Goal: Task Accomplishment & Management: Complete application form

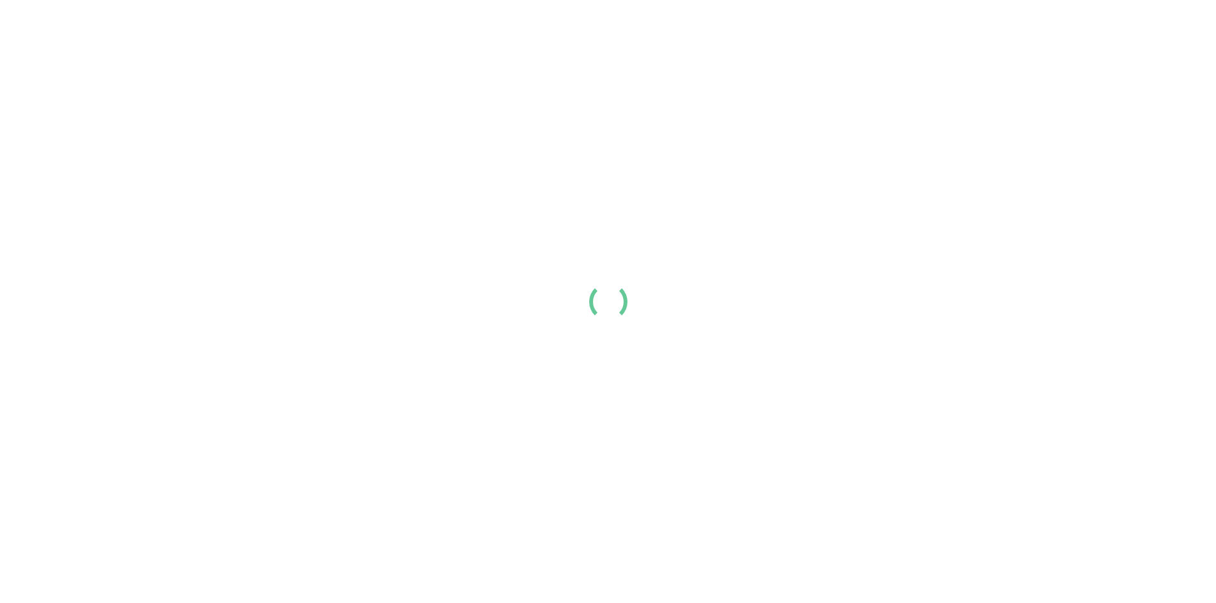
scroll to position [128, 0]
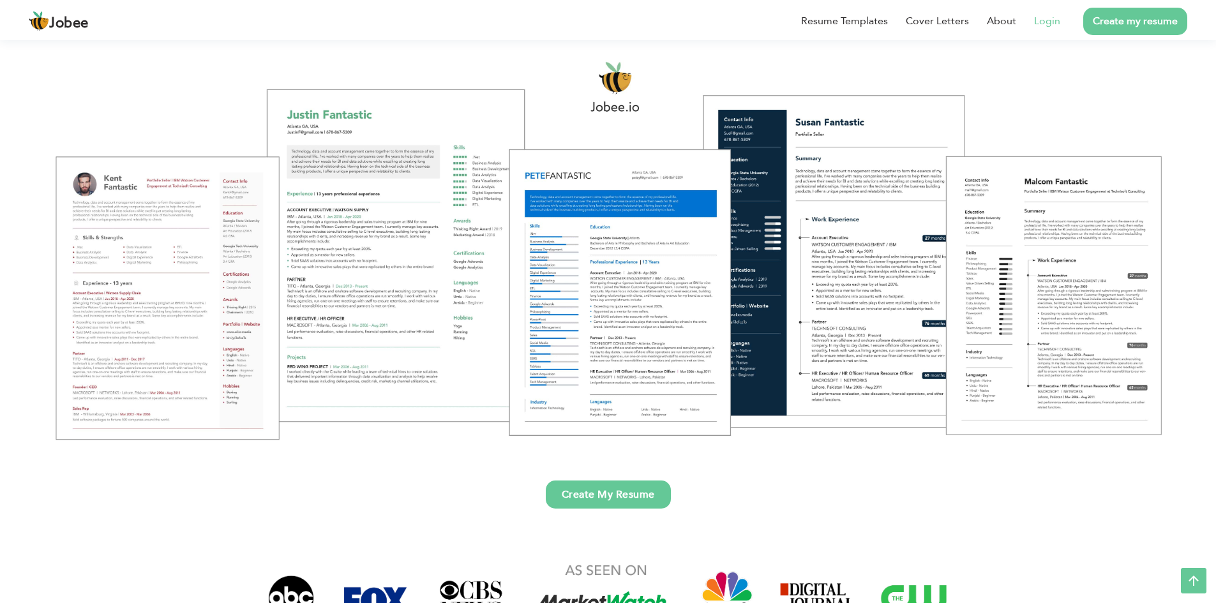
click at [1041, 24] on link "Login" at bounding box center [1047, 20] width 26 height 15
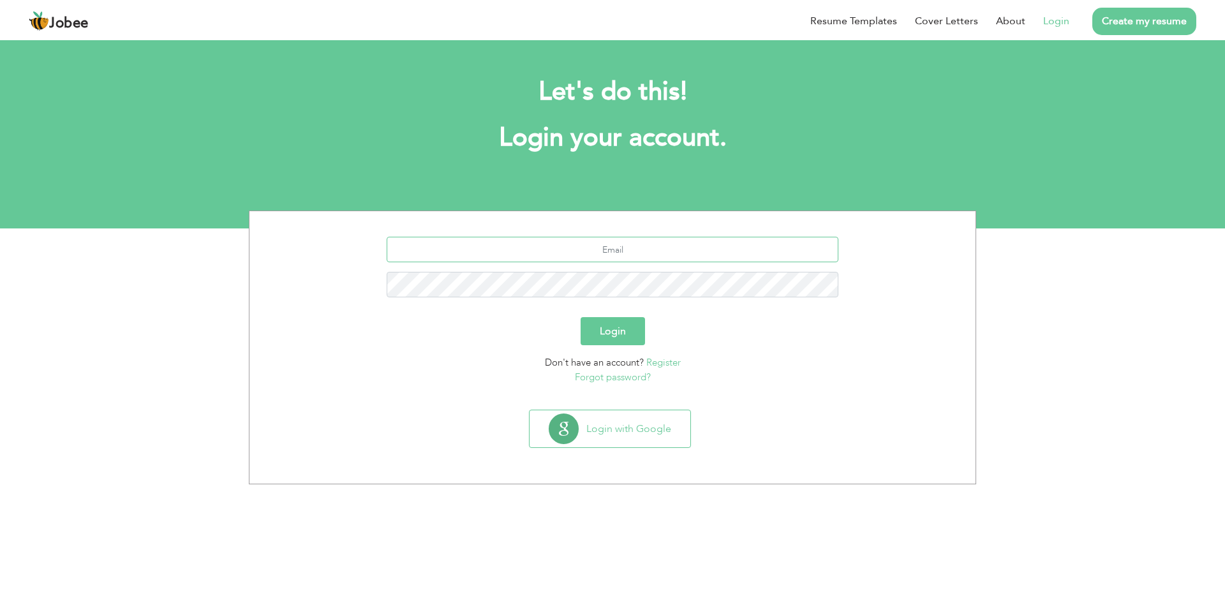
click at [624, 250] on input "text" at bounding box center [613, 250] width 452 height 26
type input "[EMAIL_ADDRESS][DOMAIN_NAME]"
click at [581, 317] on button "Login" at bounding box center [613, 331] width 64 height 28
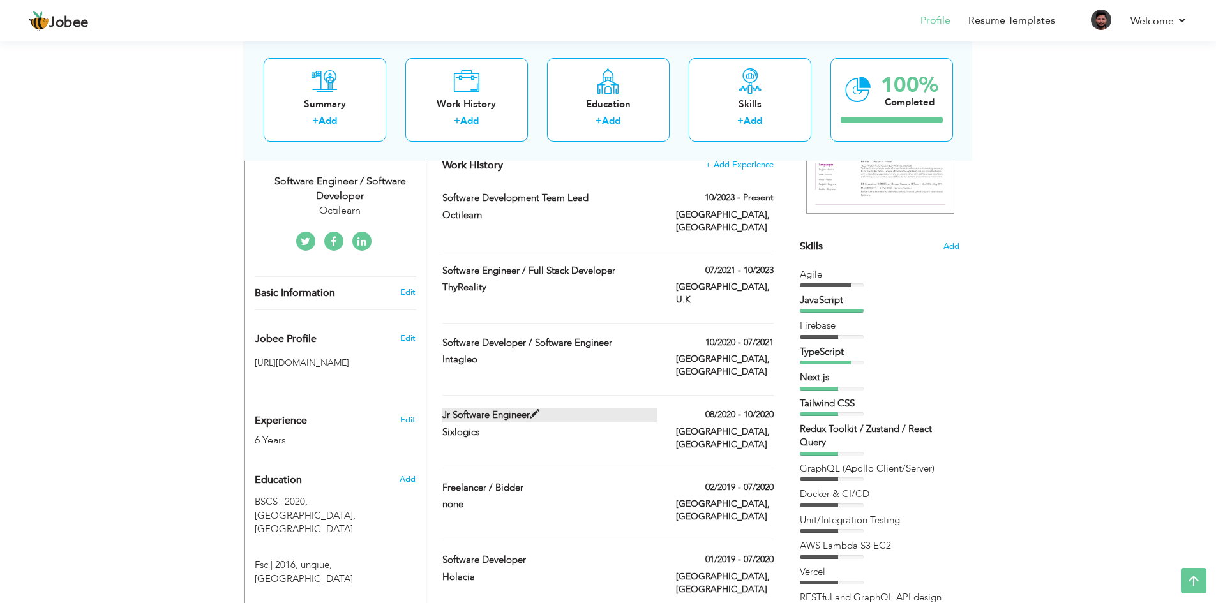
scroll to position [191, 0]
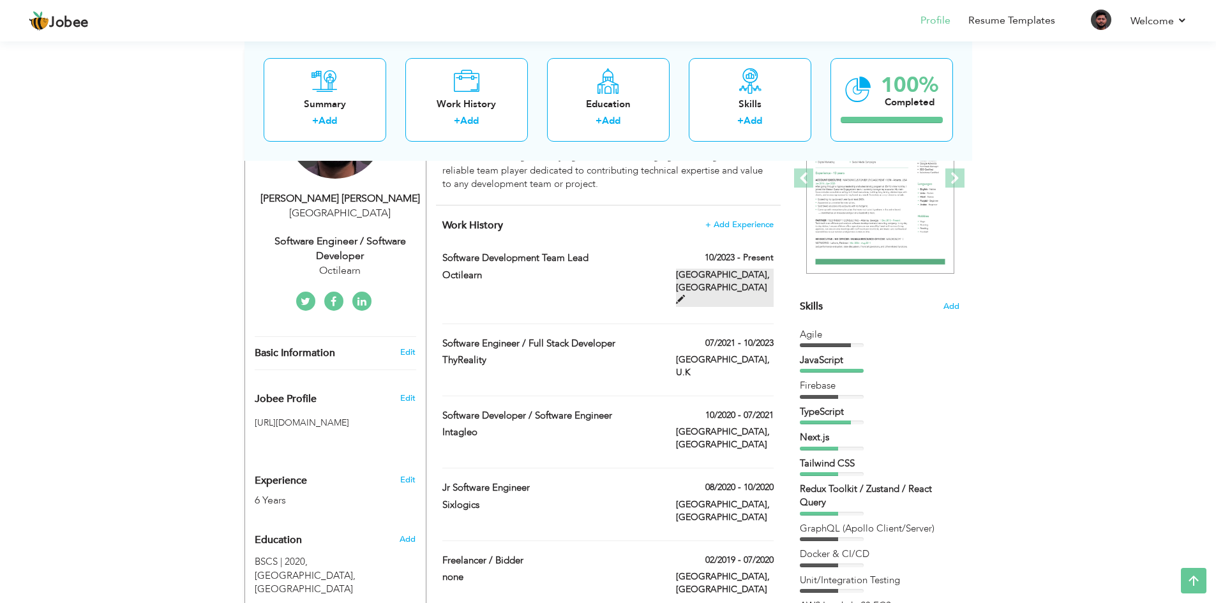
click at [685, 295] on span at bounding box center [680, 299] width 9 height 9
type input "Software Development Team Lead"
type input "Octilearn"
type input "10/2023"
type input "United States"
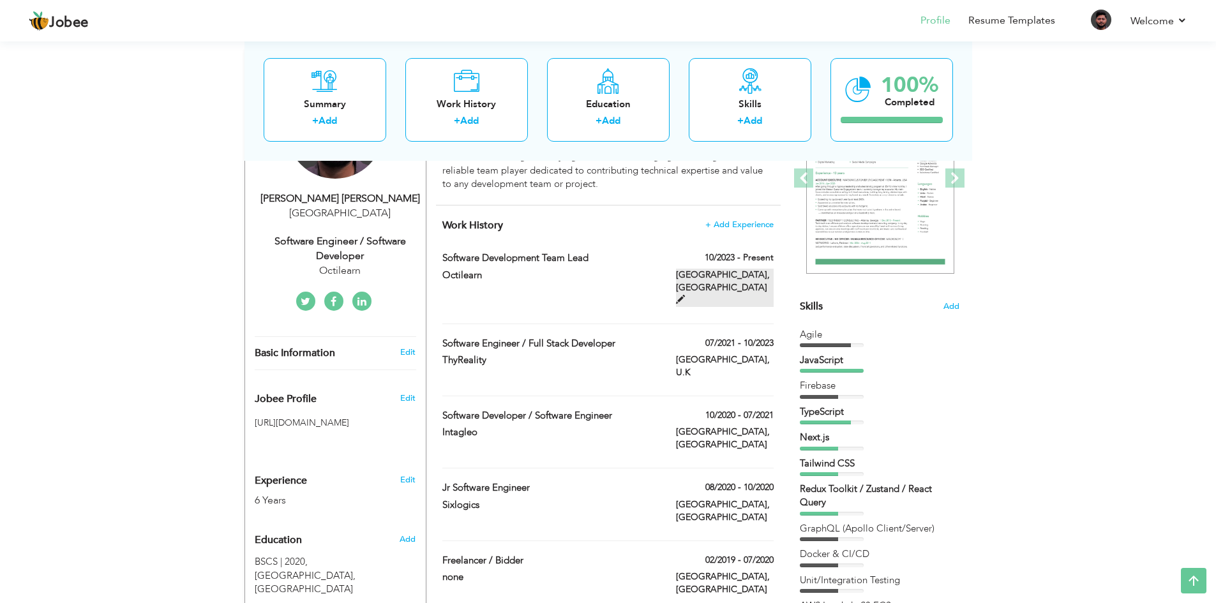
type input "San Francisco"
checkbox input "true"
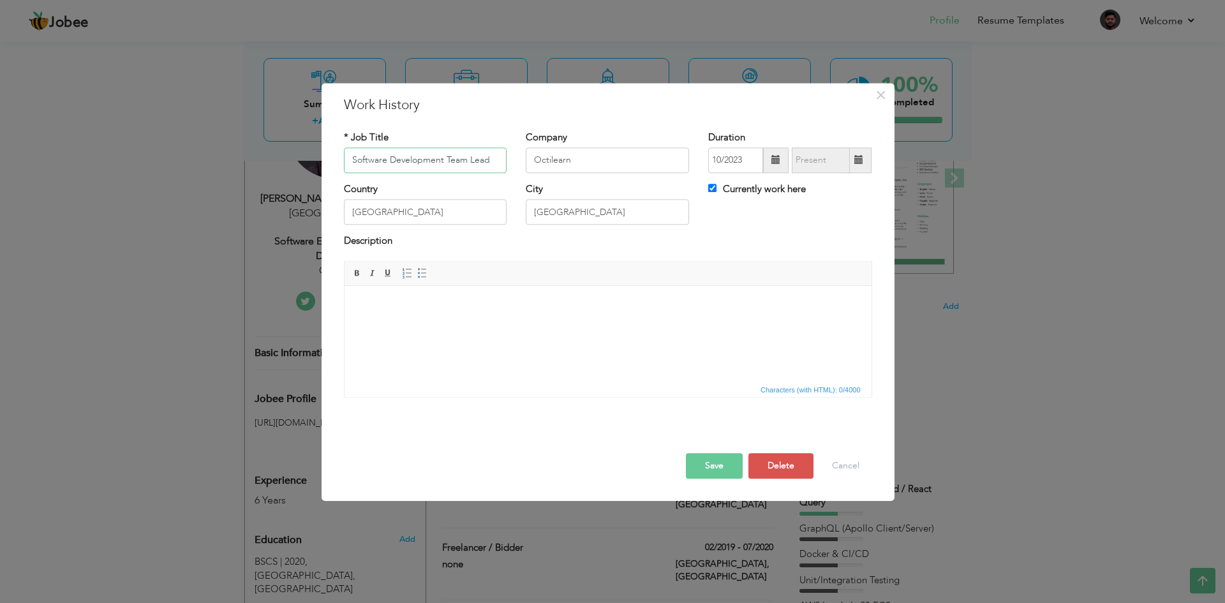
click at [477, 153] on input "Software Development Team Lead" at bounding box center [425, 160] width 163 height 26
click at [600, 209] on input "San Francisco" at bounding box center [607, 213] width 163 height 26
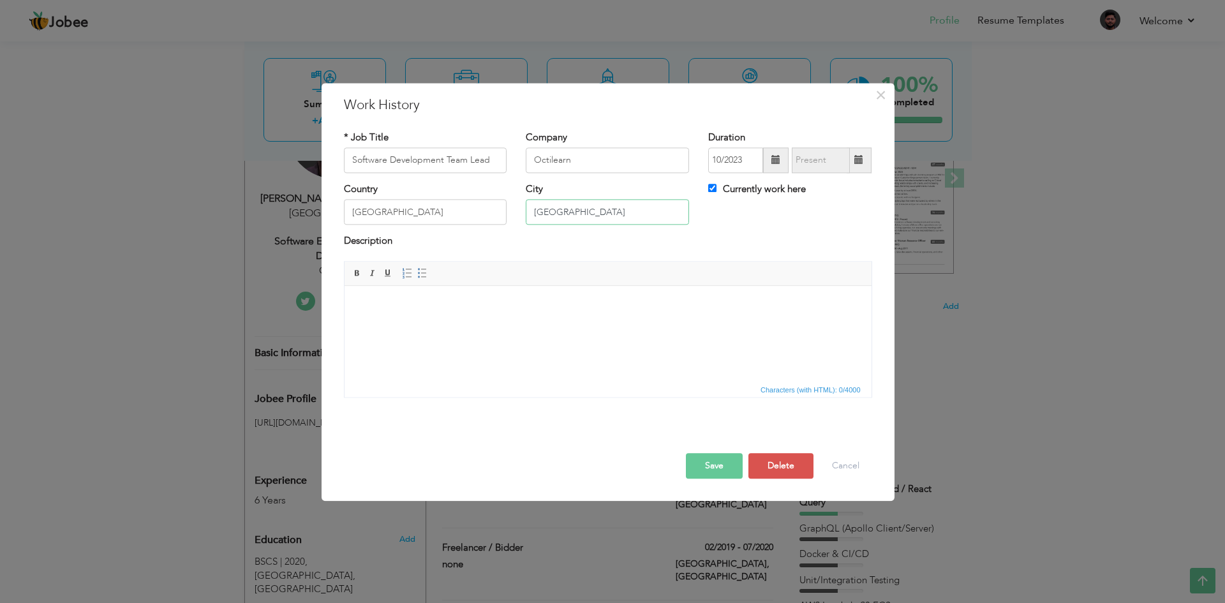
click at [600, 209] on input "San Francisco" at bounding box center [607, 213] width 163 height 26
click at [507, 212] on div "Country United States" at bounding box center [425, 209] width 183 height 52
click at [436, 202] on input "United States" at bounding box center [425, 213] width 163 height 26
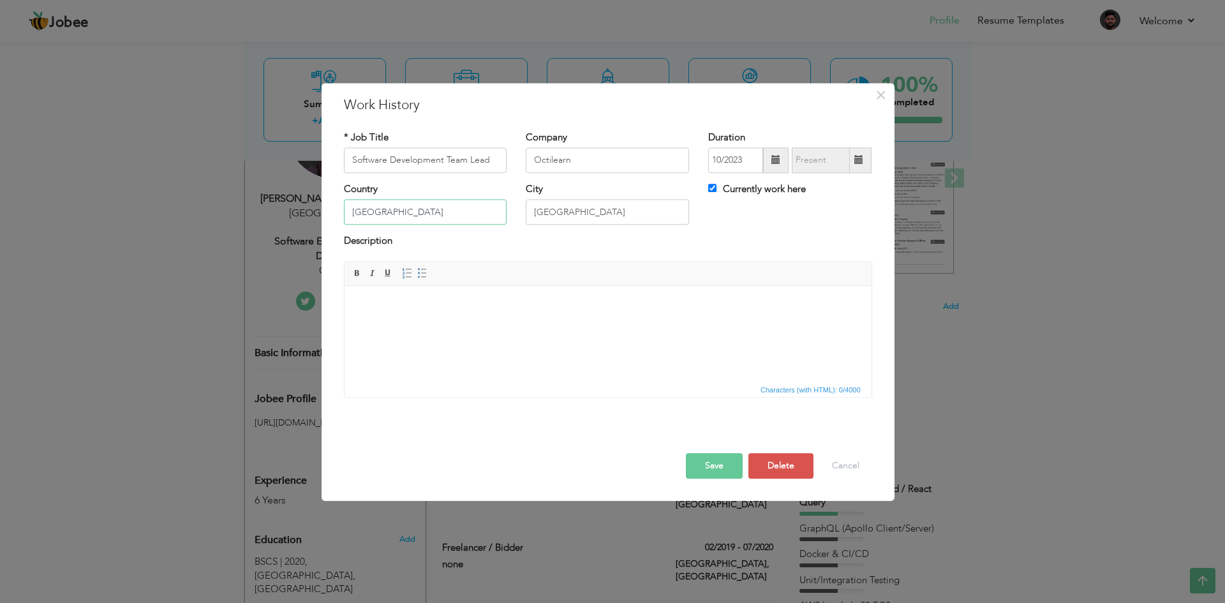
click at [436, 202] on input "United States" at bounding box center [425, 213] width 163 height 26
click at [575, 209] on input "San Francisco" at bounding box center [607, 213] width 163 height 26
click at [711, 190] on input "Currently work here" at bounding box center [712, 188] width 8 height 8
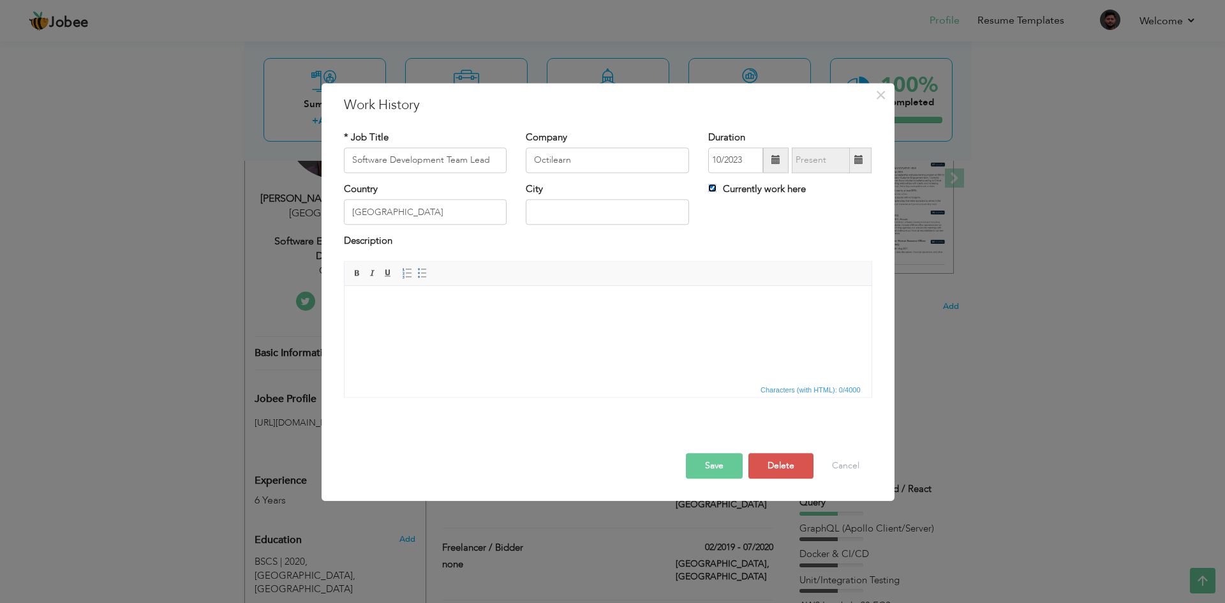
checkbox input "false"
click at [860, 161] on span at bounding box center [858, 160] width 9 height 9
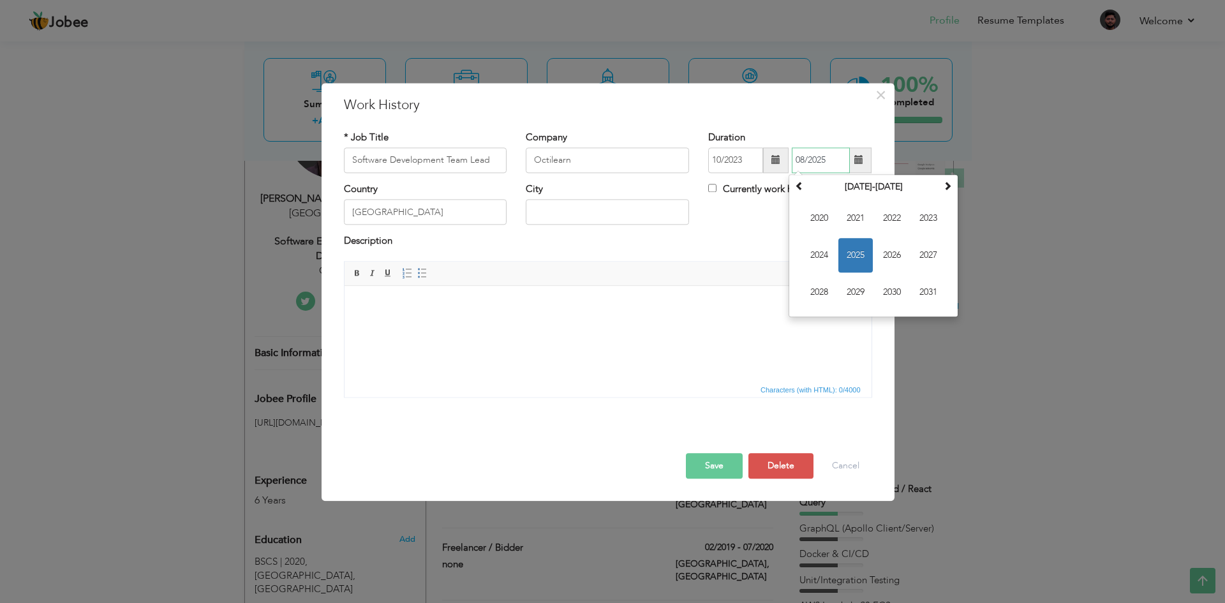
click at [852, 262] on span "2025" at bounding box center [856, 255] width 34 height 34
click at [887, 260] on span "Jul" at bounding box center [892, 255] width 34 height 34
click at [823, 154] on input "07/2025" at bounding box center [821, 160] width 58 height 26
click at [897, 255] on span "Jul" at bounding box center [892, 255] width 34 height 34
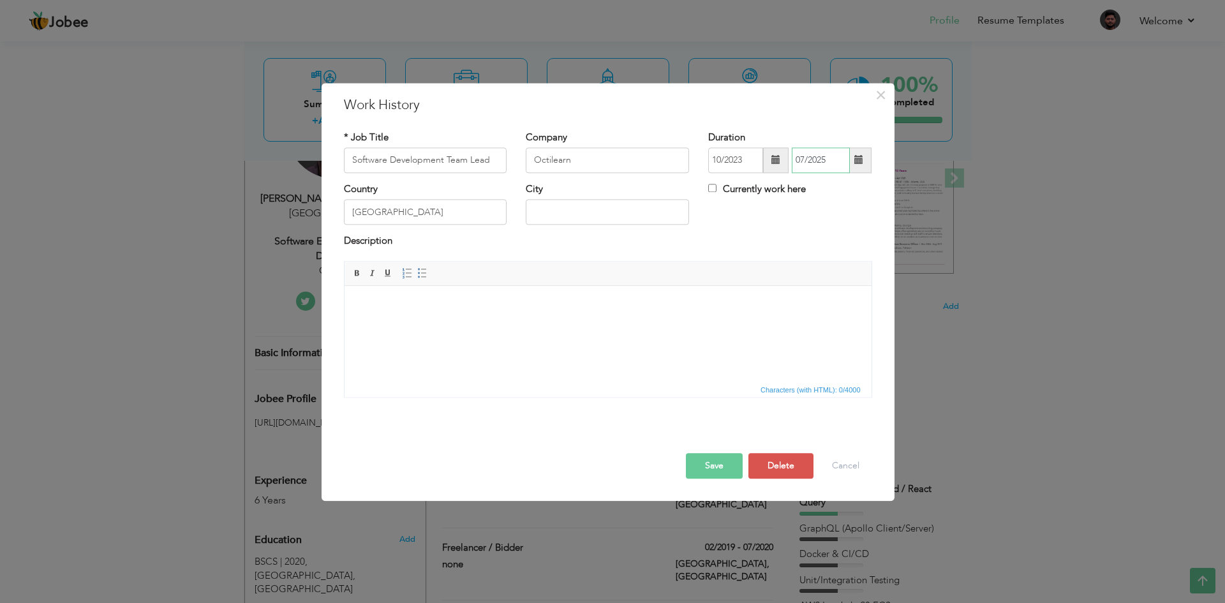
click at [800, 156] on input "07/2025" at bounding box center [821, 160] width 58 height 26
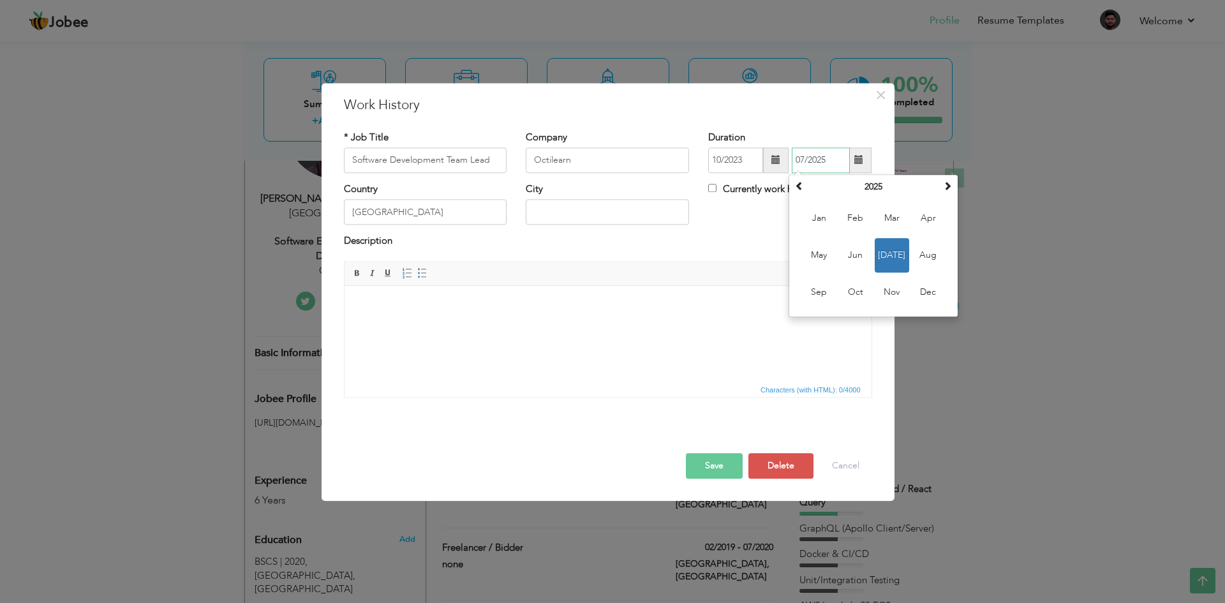
click at [802, 164] on input "07/2025" at bounding box center [821, 160] width 58 height 26
click at [802, 163] on input "07/2025" at bounding box center [821, 160] width 58 height 26
type input "07/2025"
click at [702, 309] on body at bounding box center [608, 305] width 502 height 13
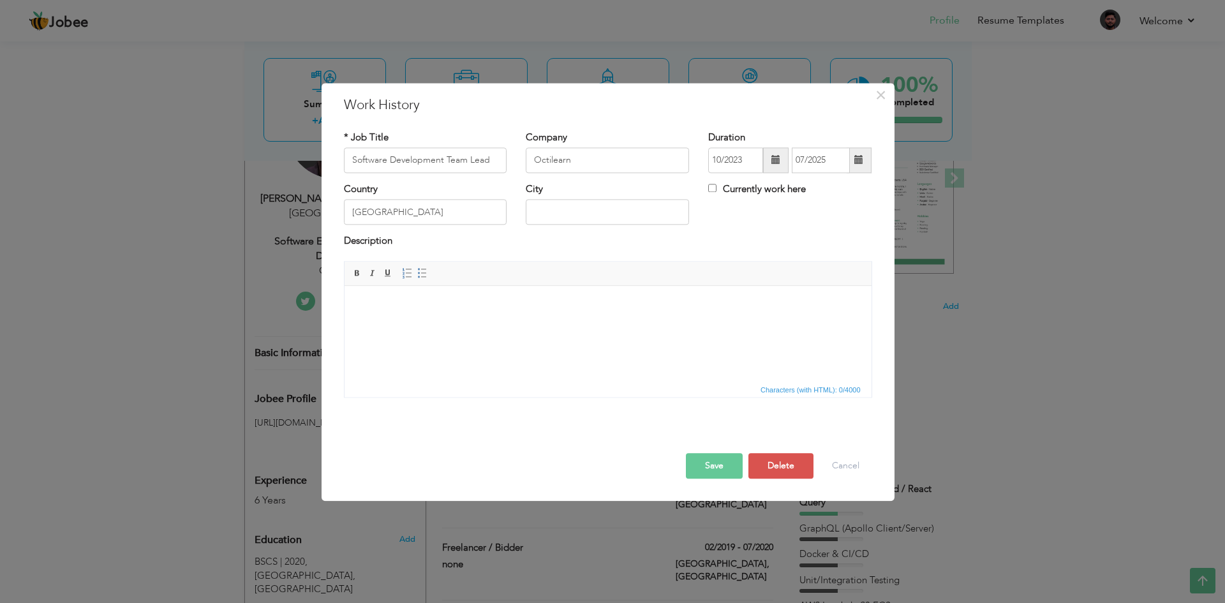
click at [719, 468] on button "Save" at bounding box center [714, 466] width 57 height 26
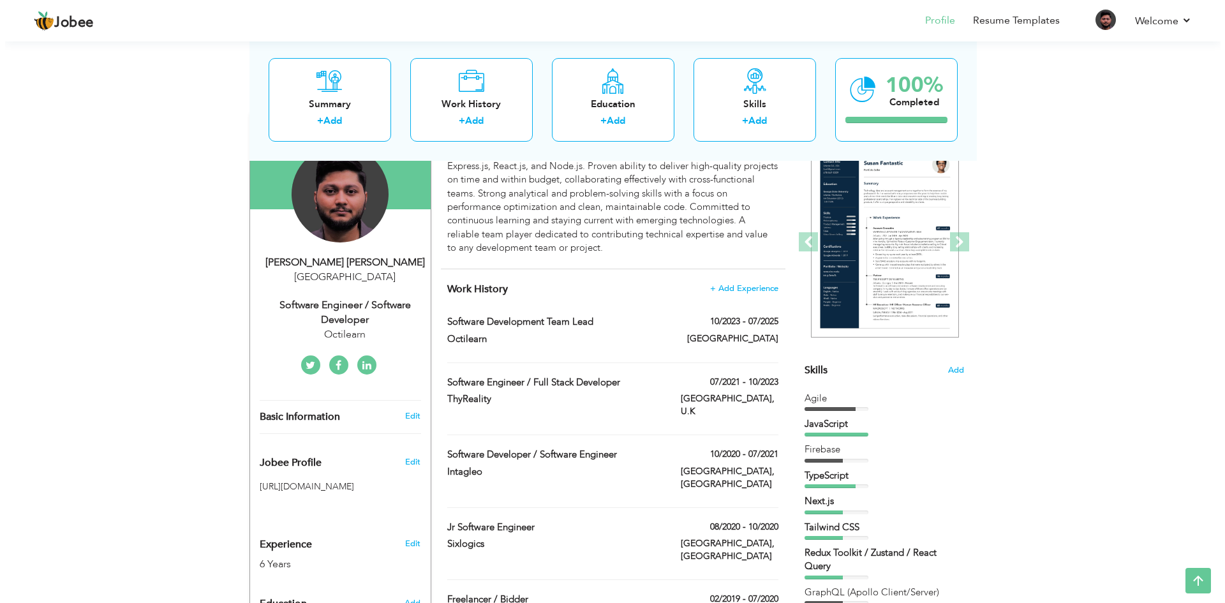
scroll to position [64, 0]
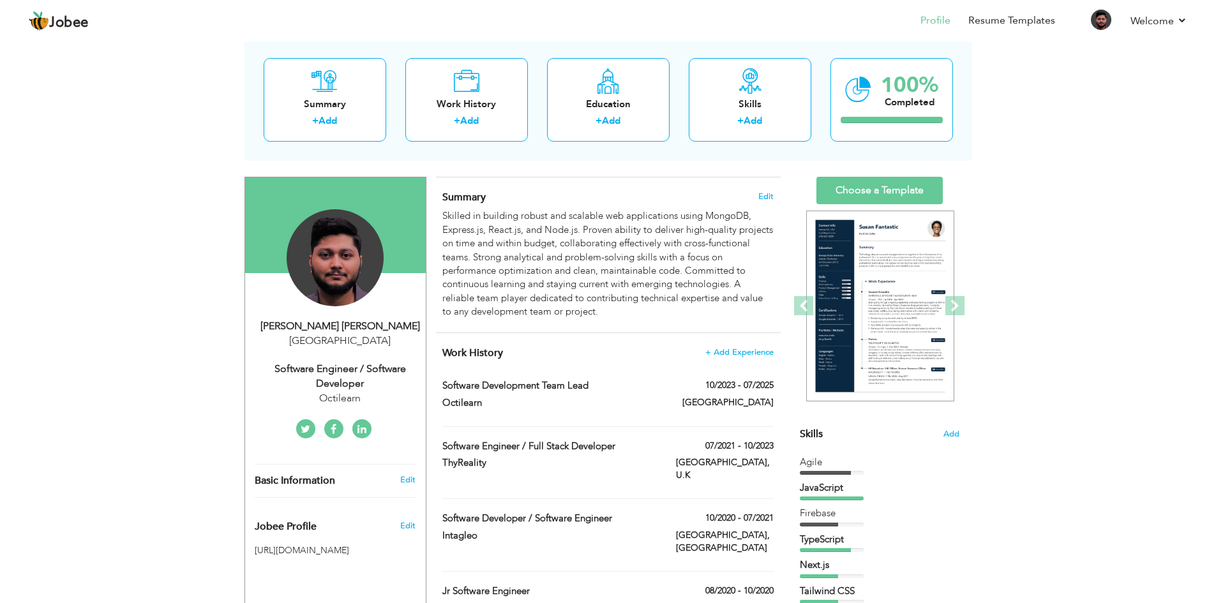
click at [366, 371] on div "Software Engineer / Software Developer" at bounding box center [340, 376] width 171 height 29
type input "[PERSON_NAME]"
type input "923045960280"
select select "number:166"
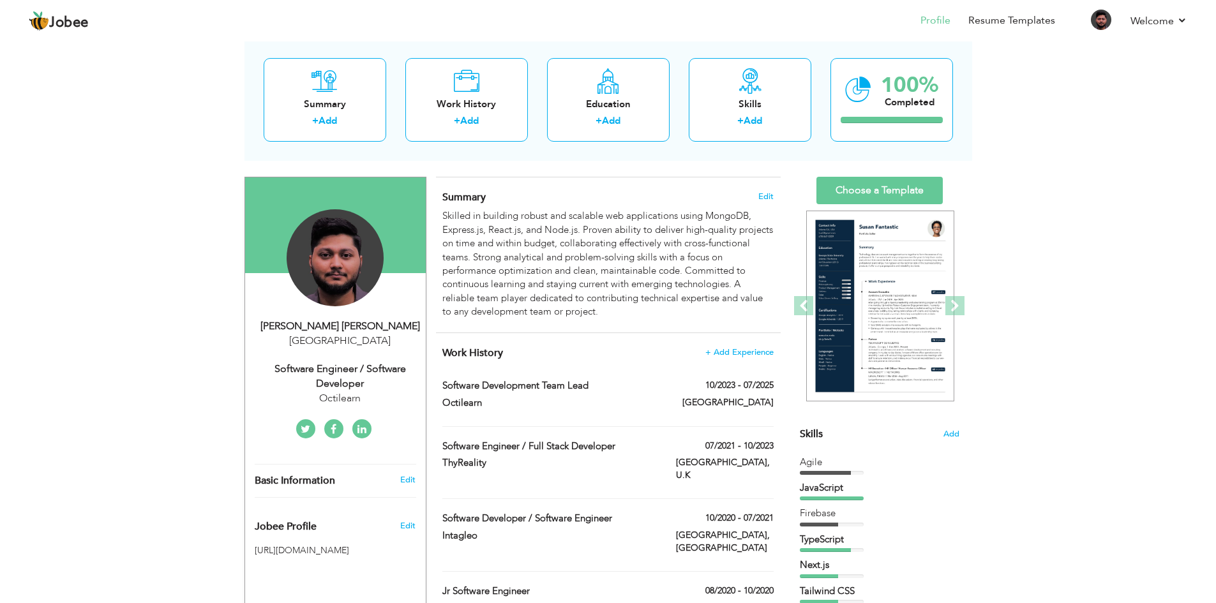
select select "number:8"
type input "Octilearn"
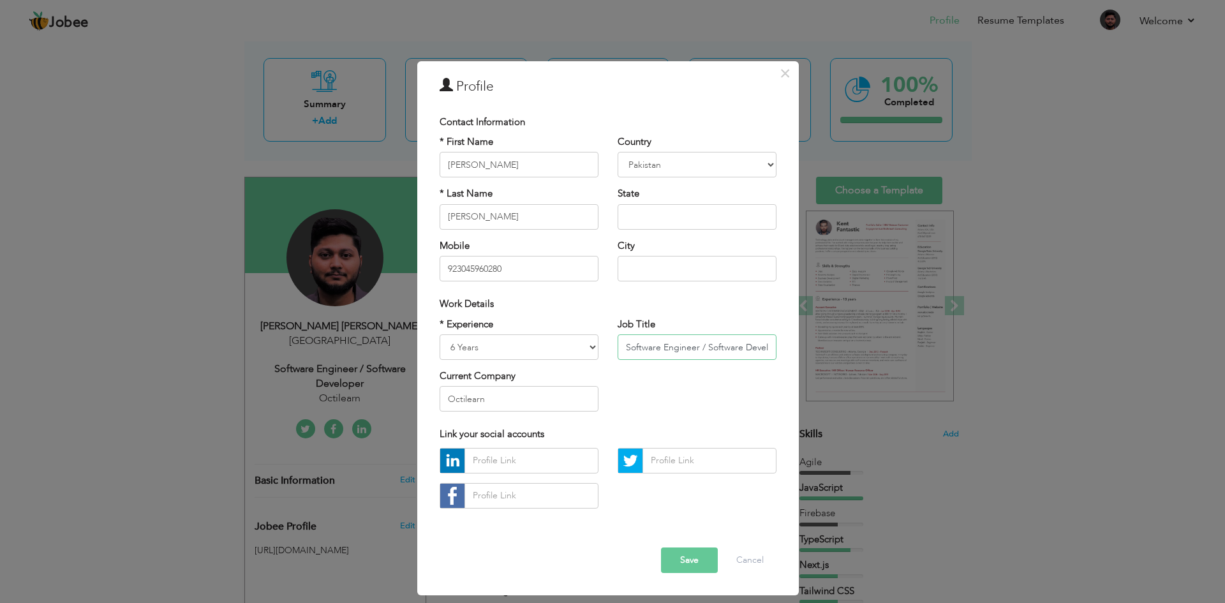
click at [625, 348] on input "Software Engineer / Software Developer" at bounding box center [697, 347] width 159 height 26
drag, startPoint x: 731, startPoint y: 343, endPoint x: 815, endPoint y: 343, distance: 83.6
click at [815, 343] on div "× Profile Contact Information * First Name Muhammad Ali * Last Name" at bounding box center [612, 301] width 1225 height 603
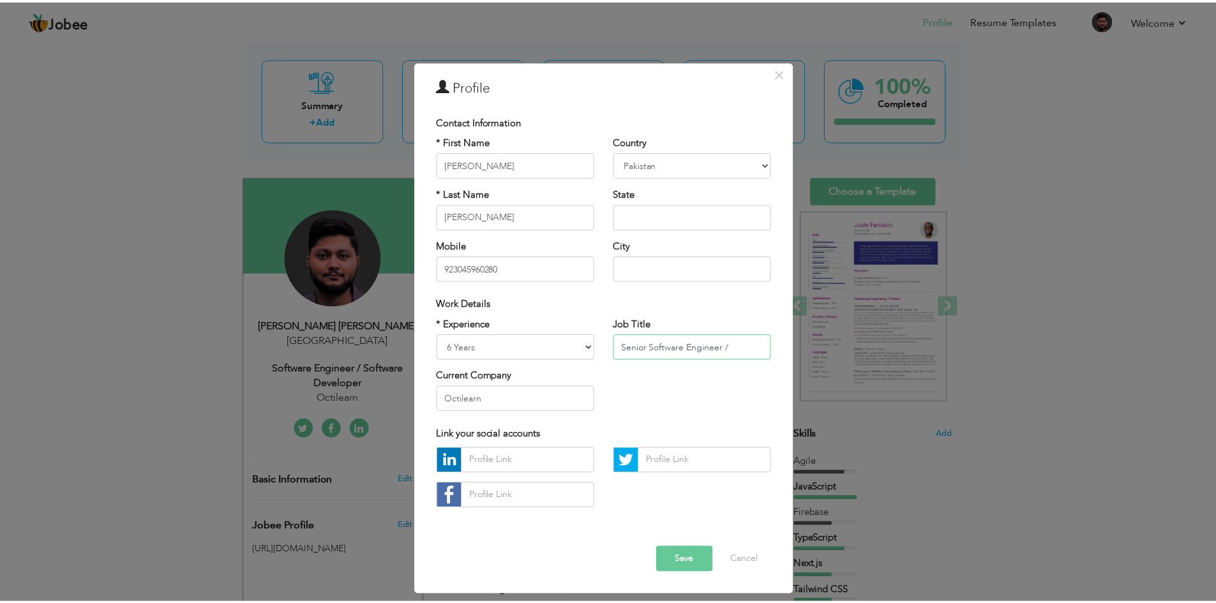
scroll to position [0, 0]
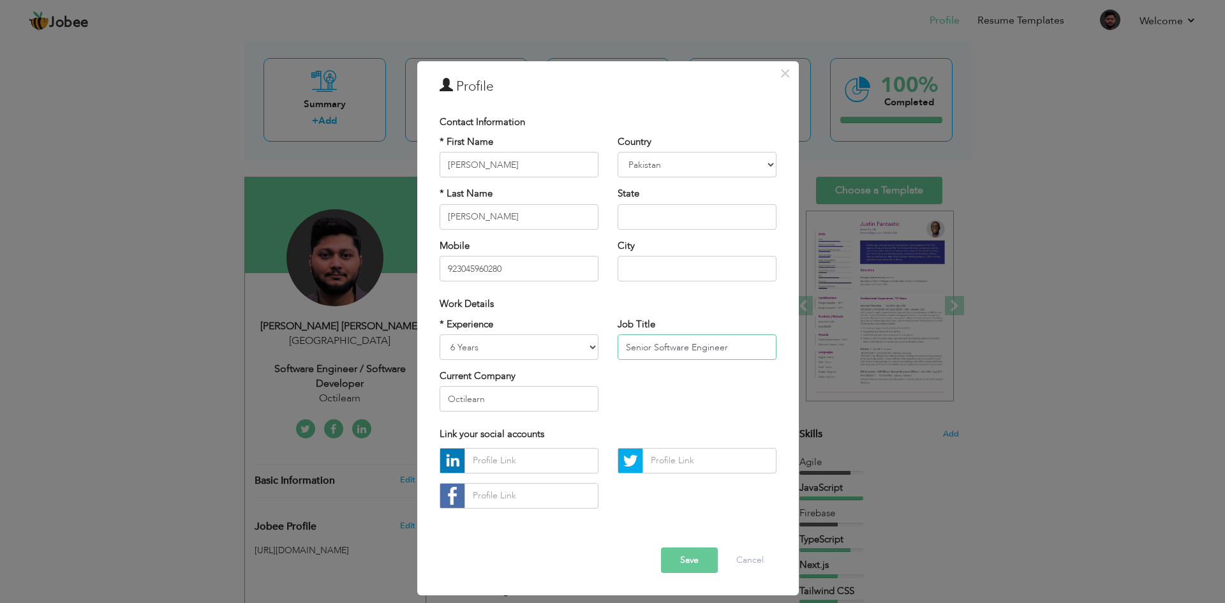
type input "Senior Software Engineer"
click at [488, 401] on input "Octilearn" at bounding box center [519, 399] width 159 height 26
click at [689, 567] on button "Save" at bounding box center [689, 561] width 57 height 26
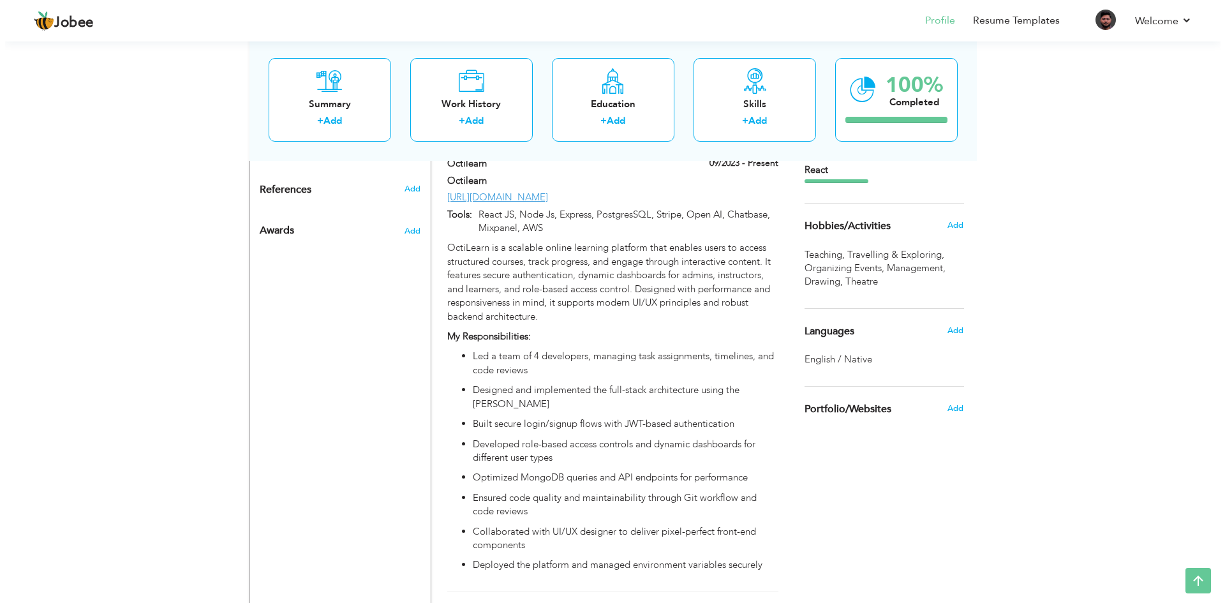
scroll to position [830, 0]
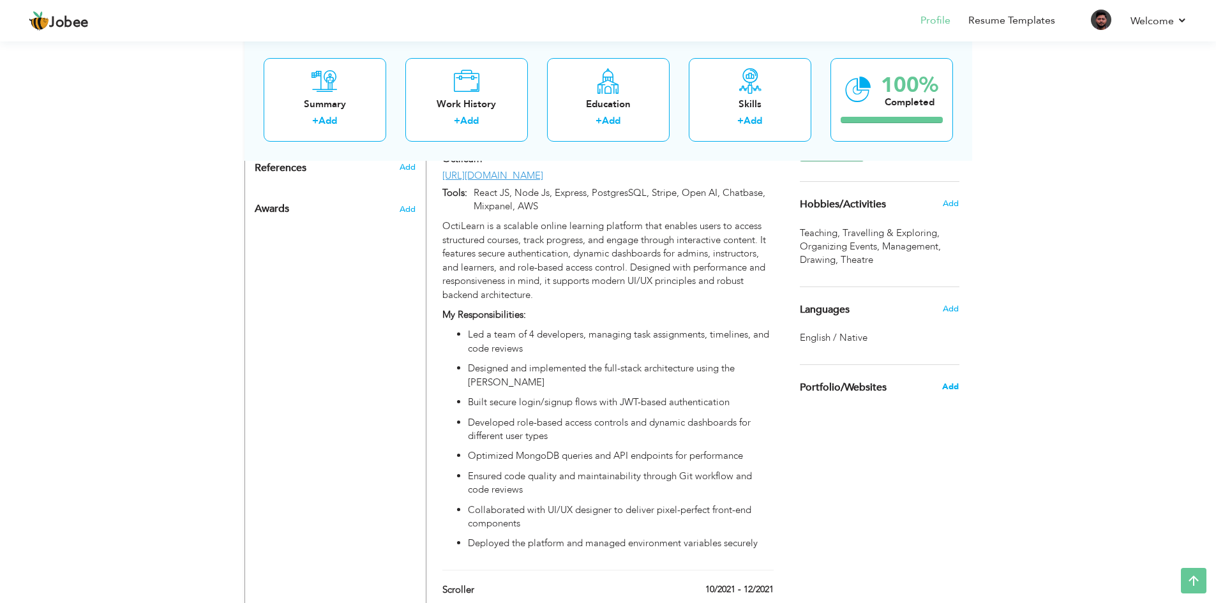
click at [953, 386] on span "Add" at bounding box center [950, 386] width 17 height 11
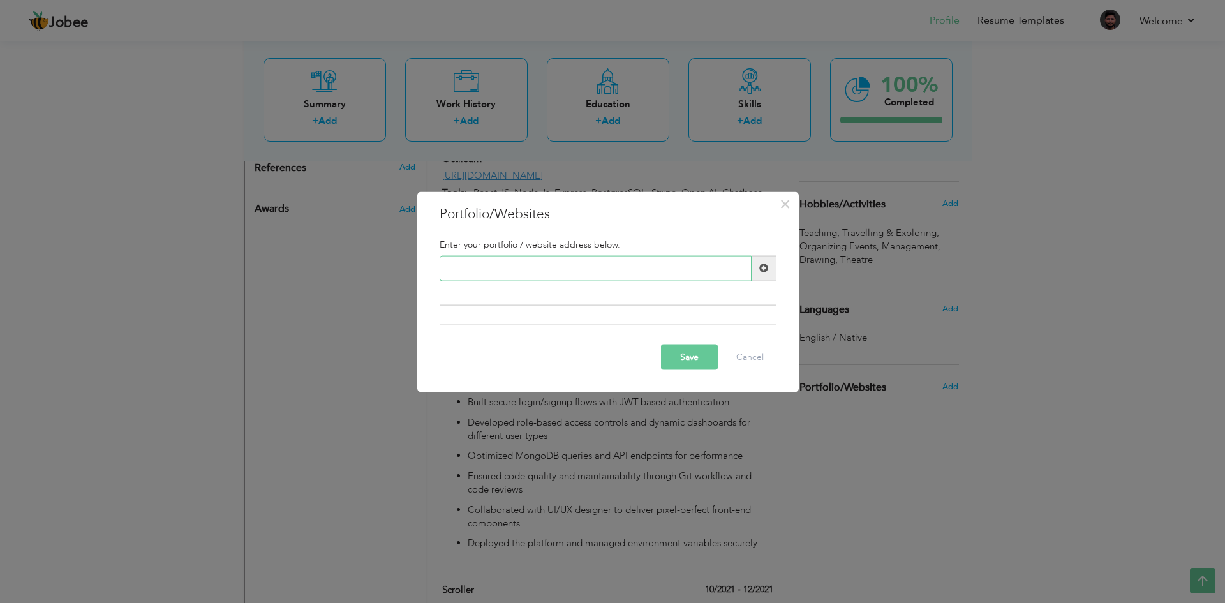
click at [577, 268] on input "text" at bounding box center [596, 268] width 312 height 26
paste input "[URL][DOMAIN_NAME][PERSON_NAME]"
type input "[URL][DOMAIN_NAME][PERSON_NAME]"
click at [690, 360] on button "Save" at bounding box center [689, 358] width 57 height 26
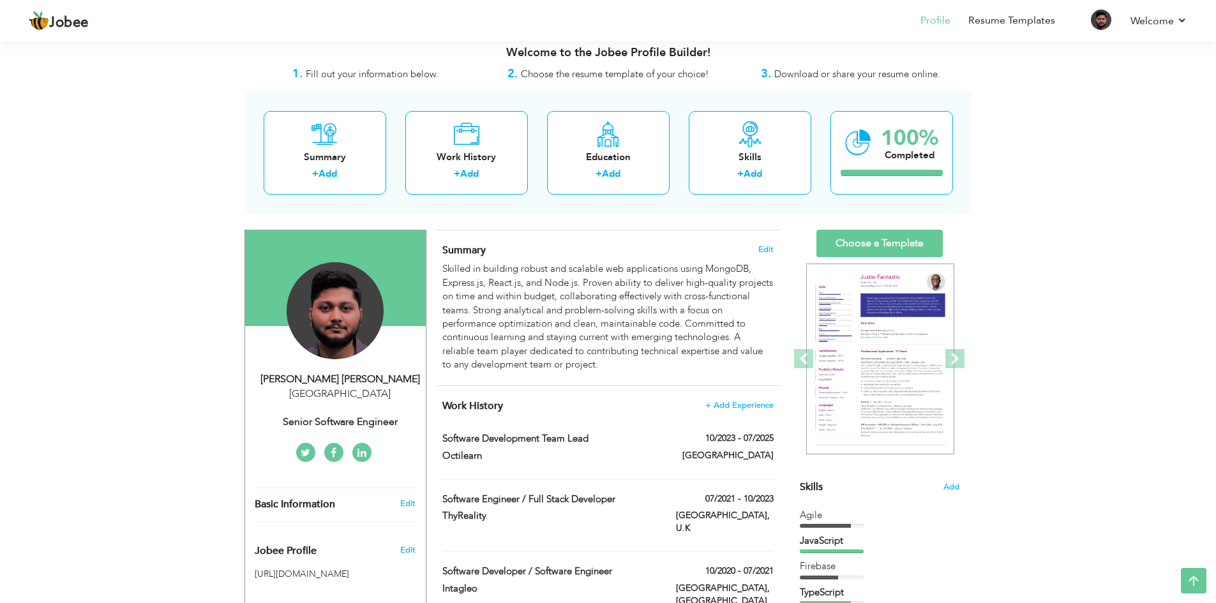
scroll to position [0, 0]
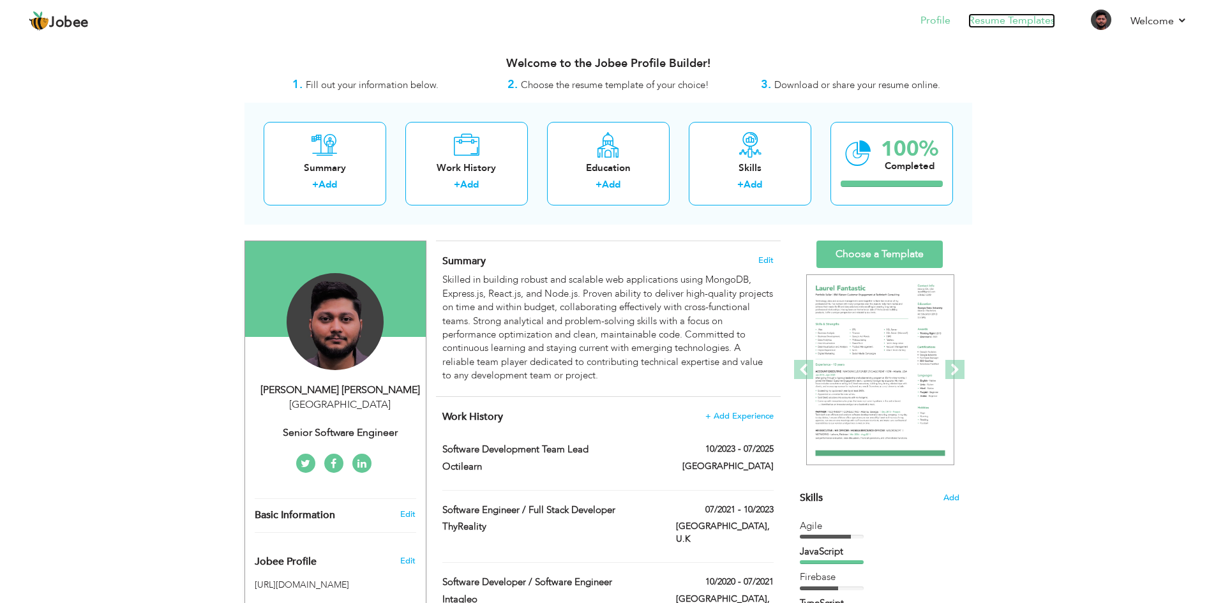
click at [995, 20] on link "Resume Templates" at bounding box center [1011, 20] width 87 height 15
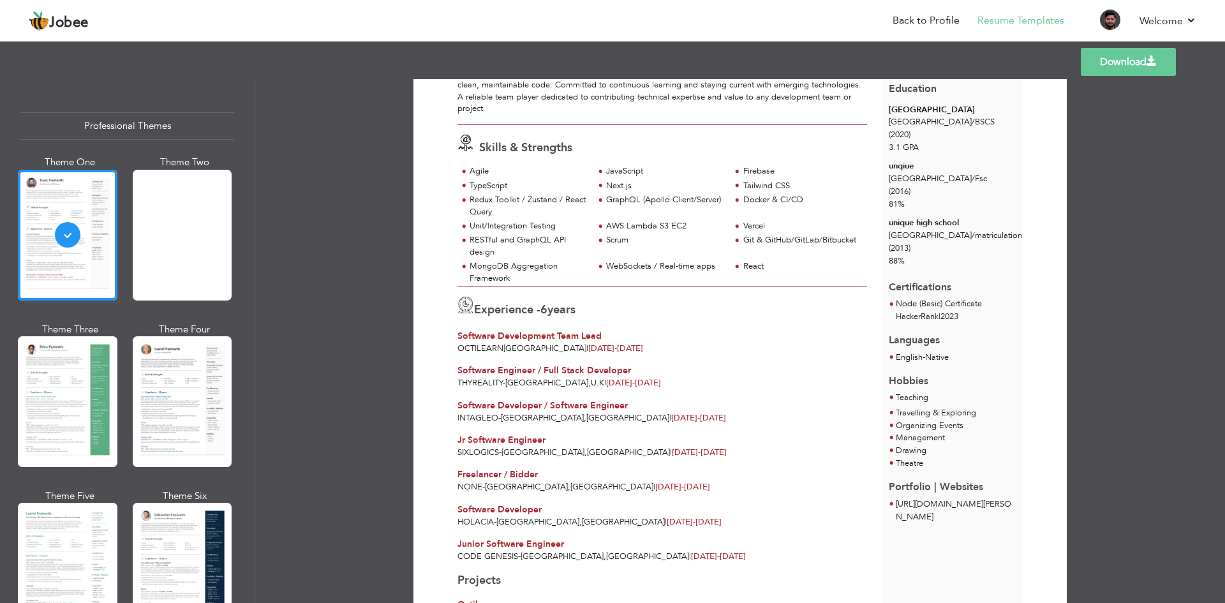
scroll to position [128, 0]
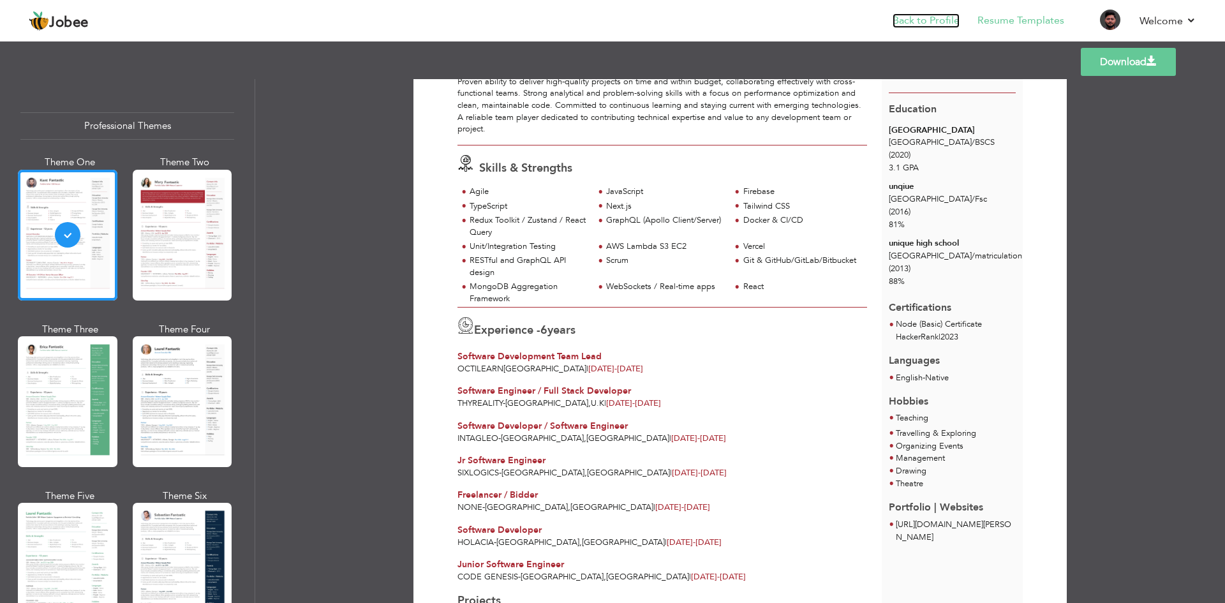
click at [918, 24] on link "Back to Profile" at bounding box center [926, 20] width 67 height 15
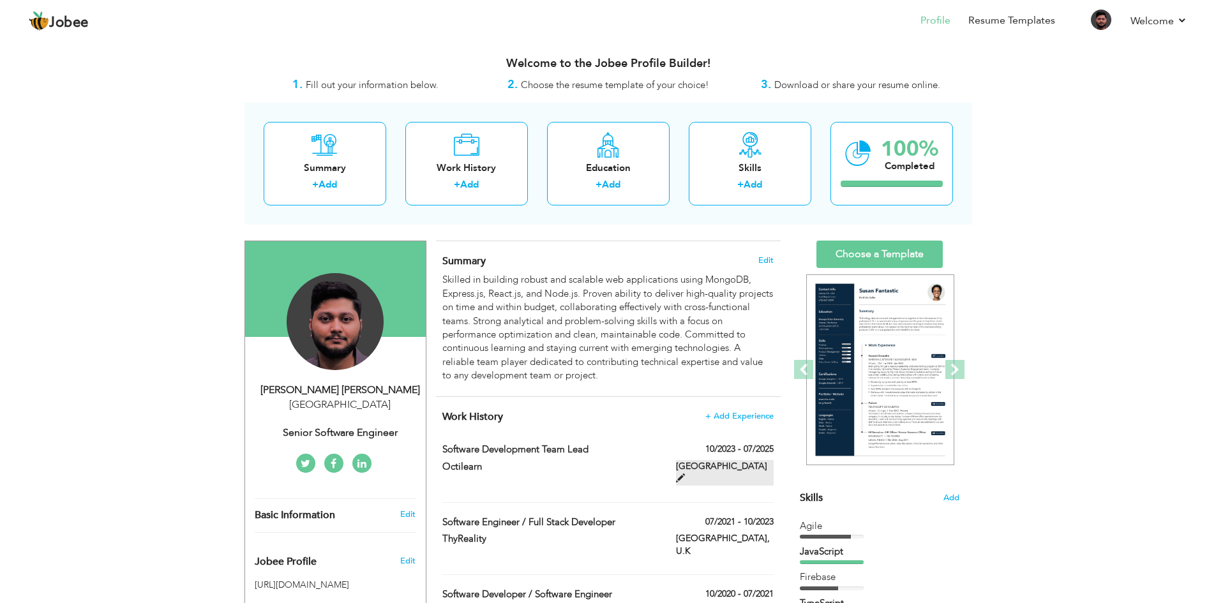
click at [685, 473] on span at bounding box center [680, 477] width 9 height 9
type input "Software Development Team Lead"
type input "Octilearn"
type input "10/2023"
type input "07/2025"
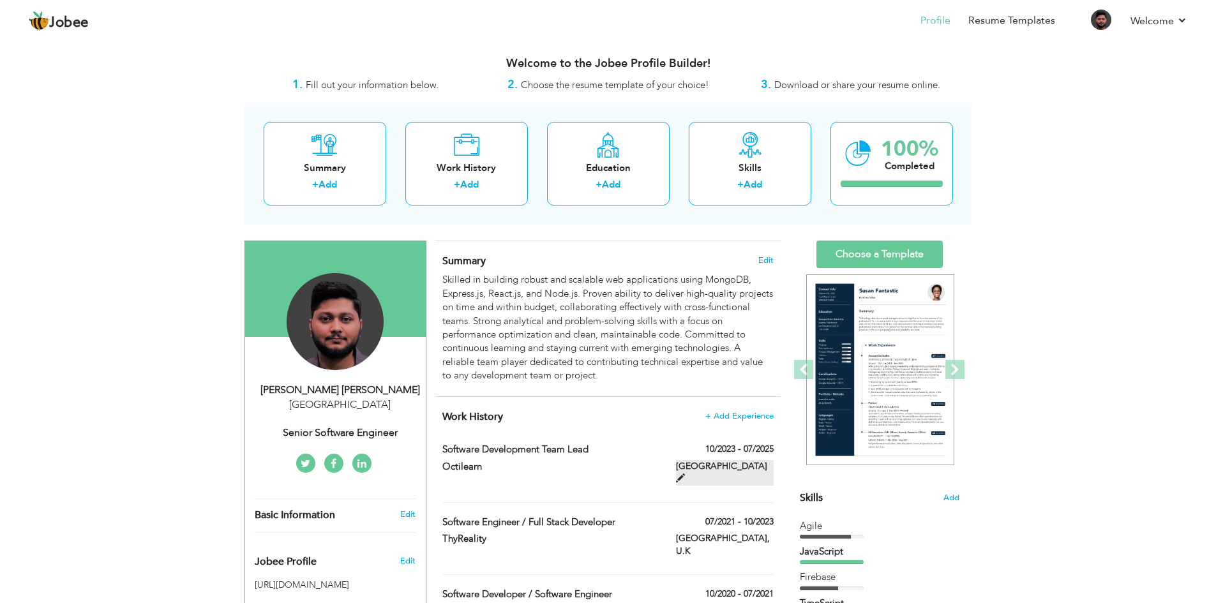
type input "United States"
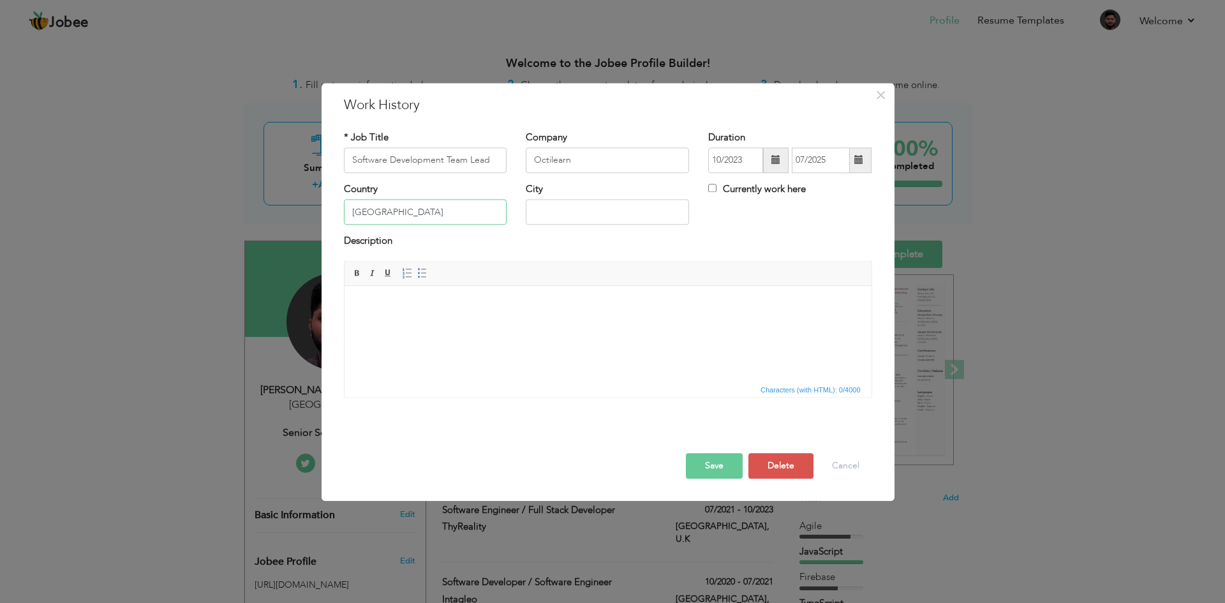
click at [469, 214] on input "United States" at bounding box center [425, 213] width 163 height 26
click at [722, 466] on button "Save" at bounding box center [714, 466] width 57 height 26
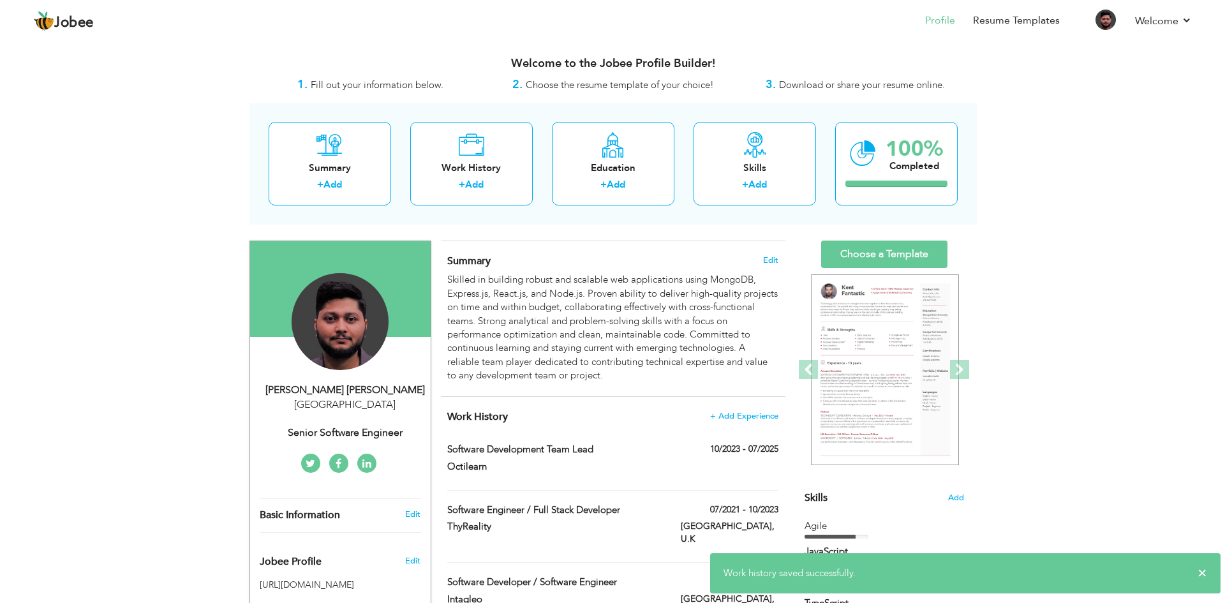
scroll to position [64, 0]
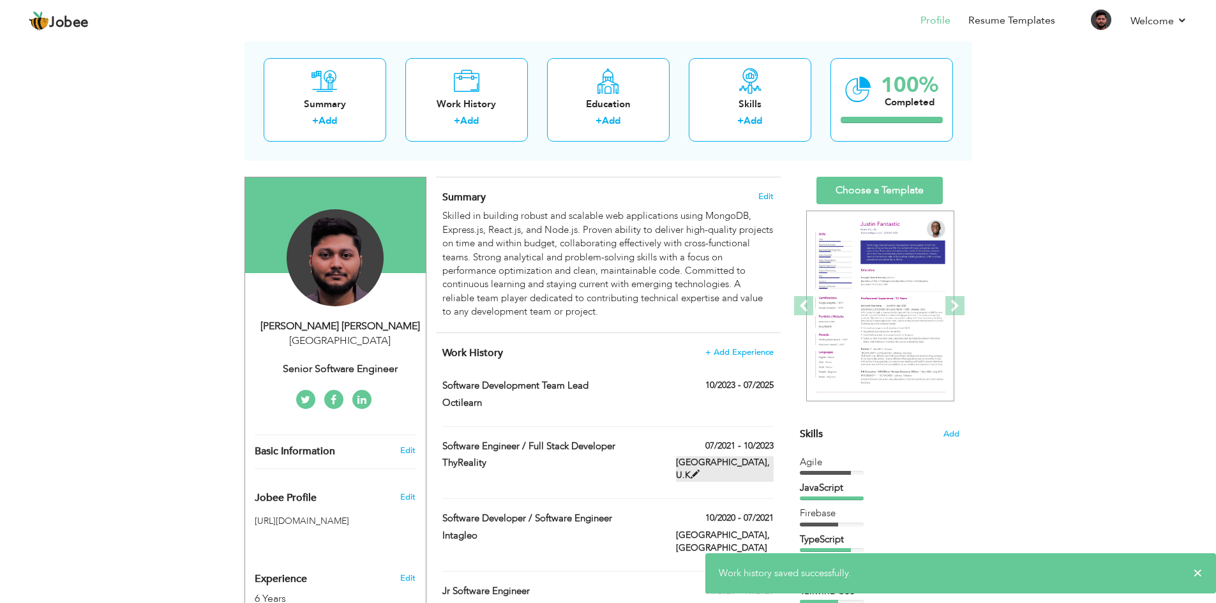
click at [699, 470] on span at bounding box center [694, 474] width 9 height 9
type input "Software Engineer / Full Stack Developer"
type input "ThyReality"
type input "07/2021"
type input "10/2023"
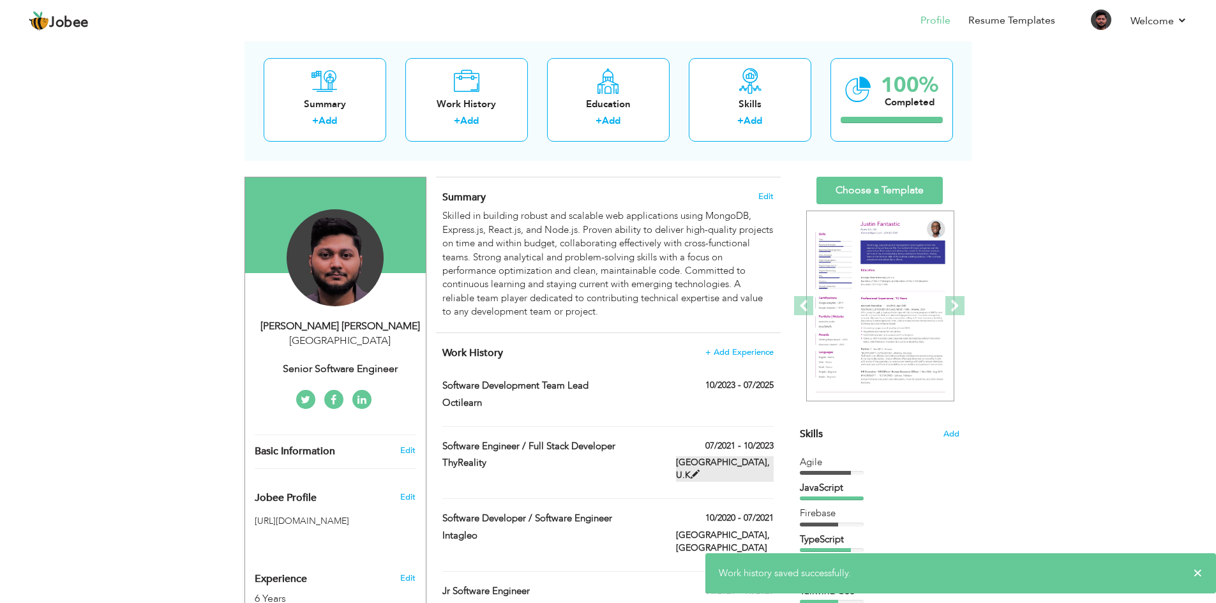
type input "U.K"
type input "[GEOGRAPHIC_DATA]"
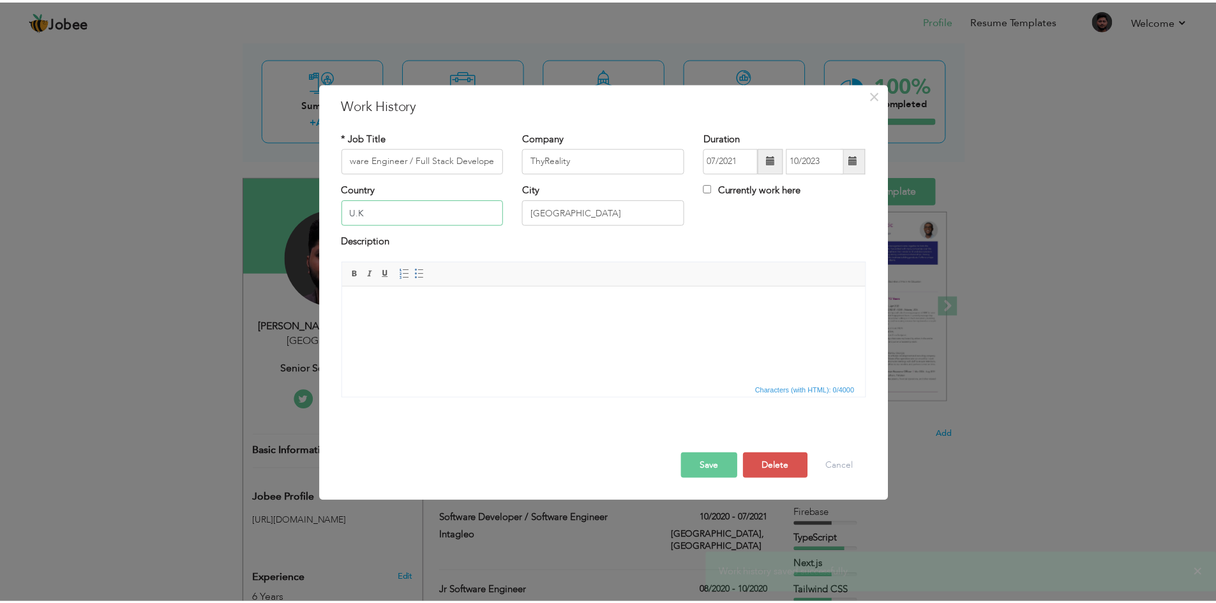
scroll to position [0, 0]
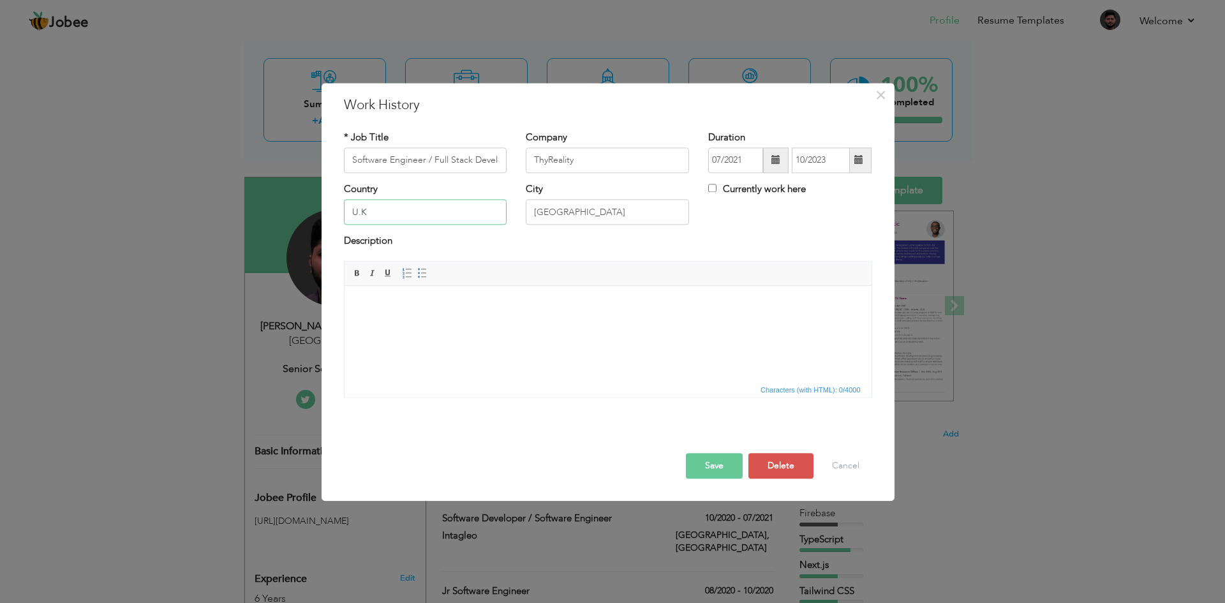
click at [411, 213] on input "U.K" at bounding box center [425, 213] width 163 height 26
click at [529, 258] on div "Description" at bounding box center [608, 248] width 548 height 26
click at [724, 466] on button "Save" at bounding box center [714, 466] width 57 height 26
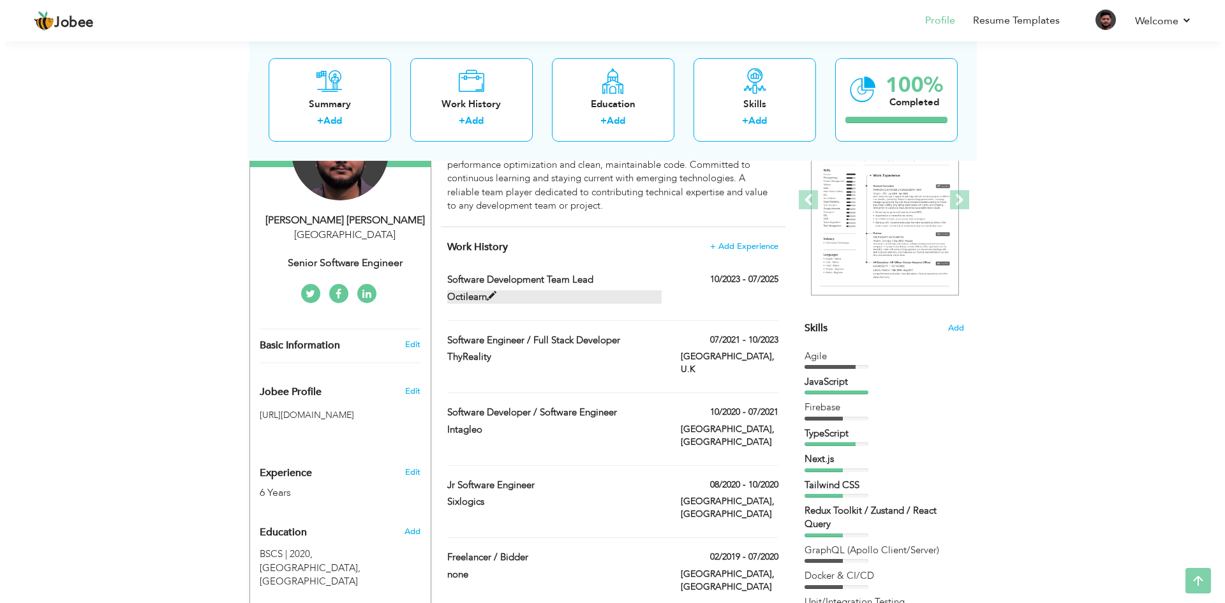
scroll to position [191, 0]
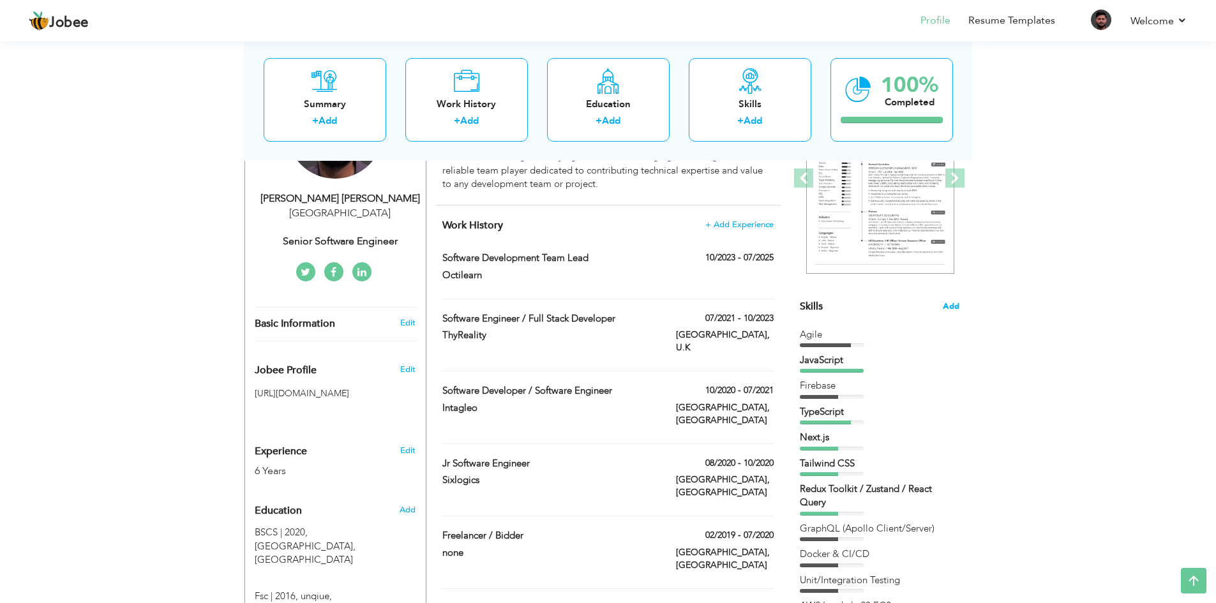
click at [951, 307] on span "Add" at bounding box center [951, 307] width 17 height 12
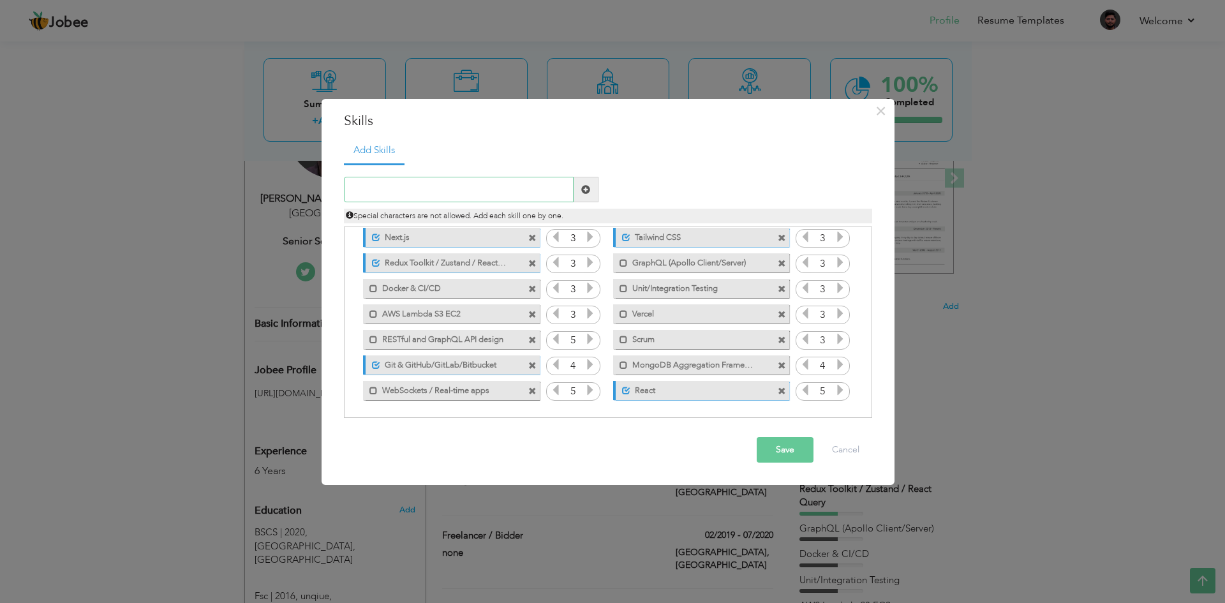
scroll to position [80, 0]
click at [793, 448] on button "Save" at bounding box center [785, 450] width 57 height 26
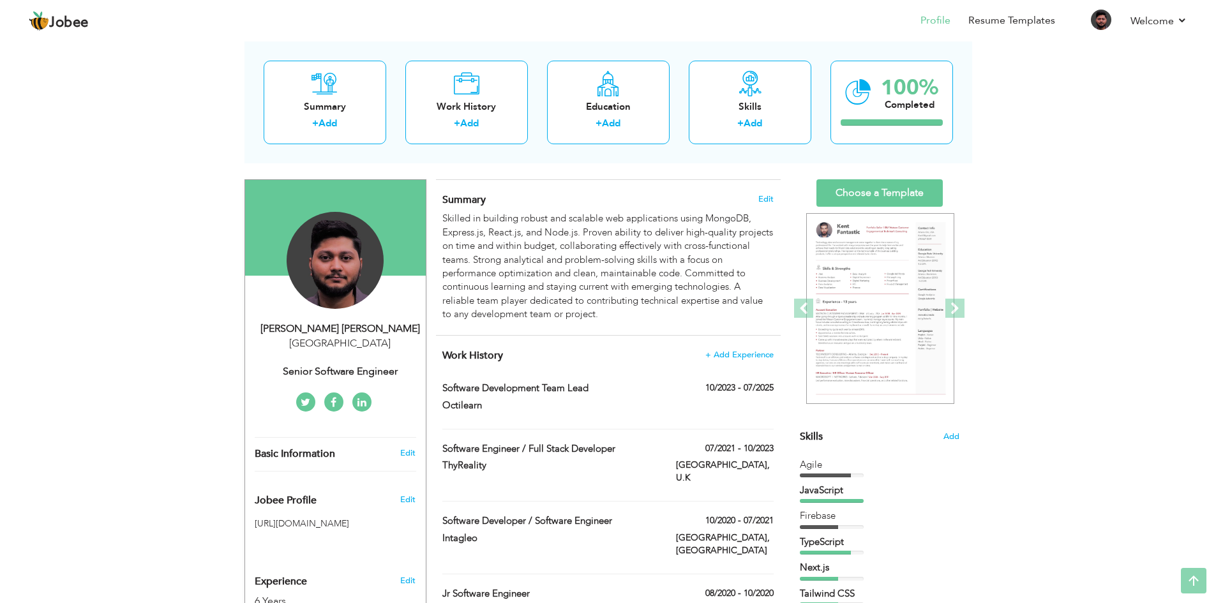
scroll to position [0, 0]
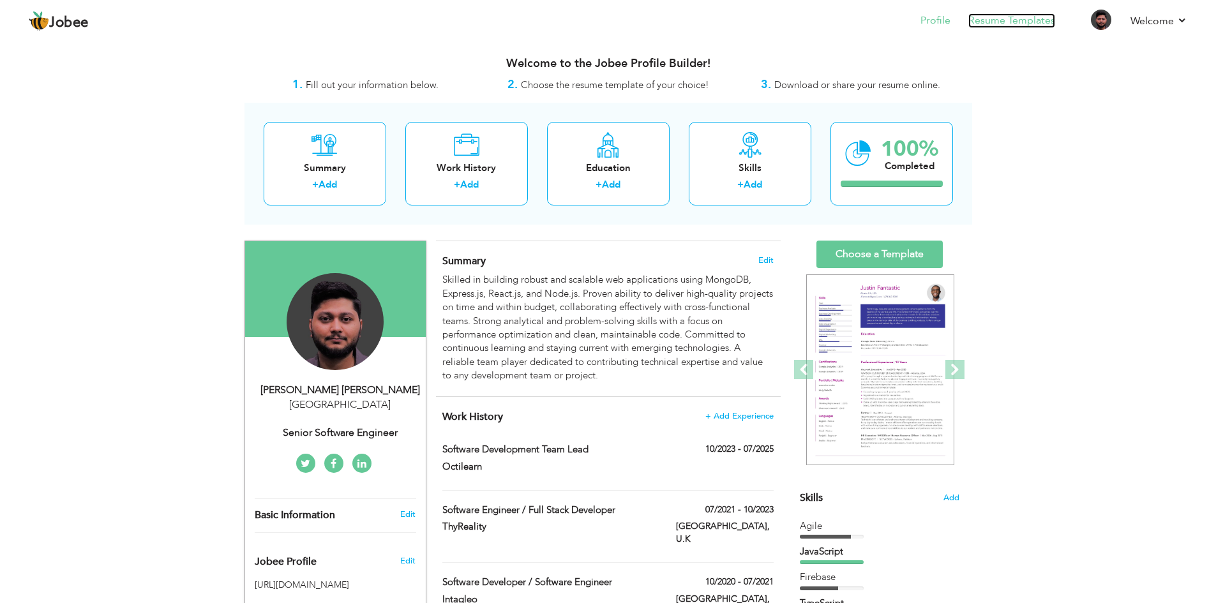
click at [973, 20] on link "Resume Templates" at bounding box center [1011, 20] width 87 height 15
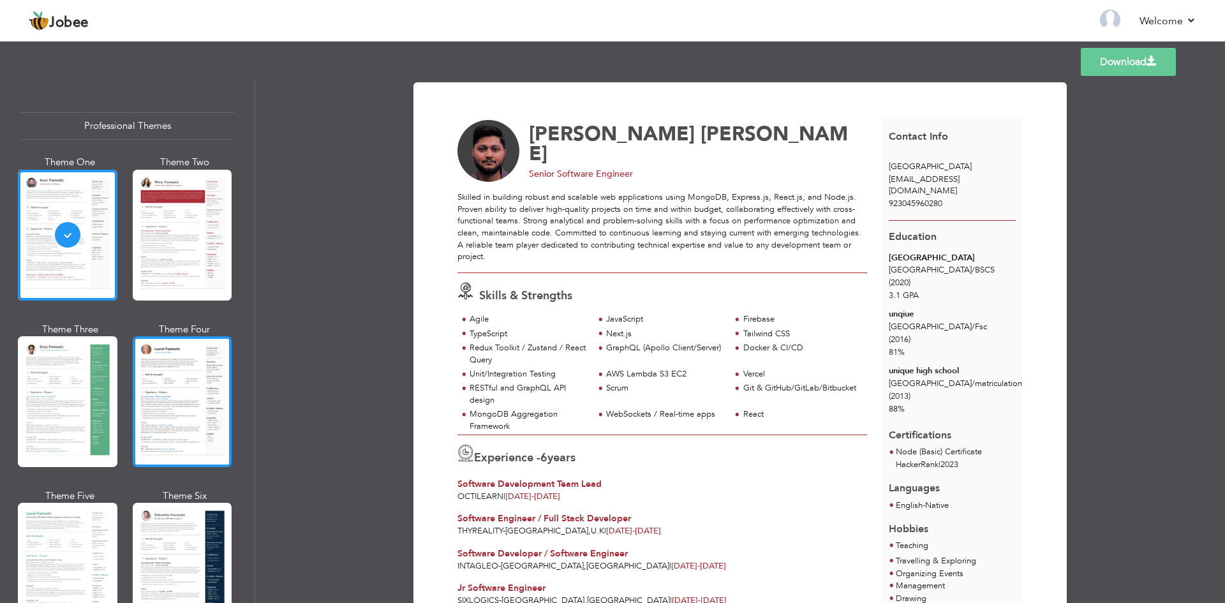
scroll to position [64, 0]
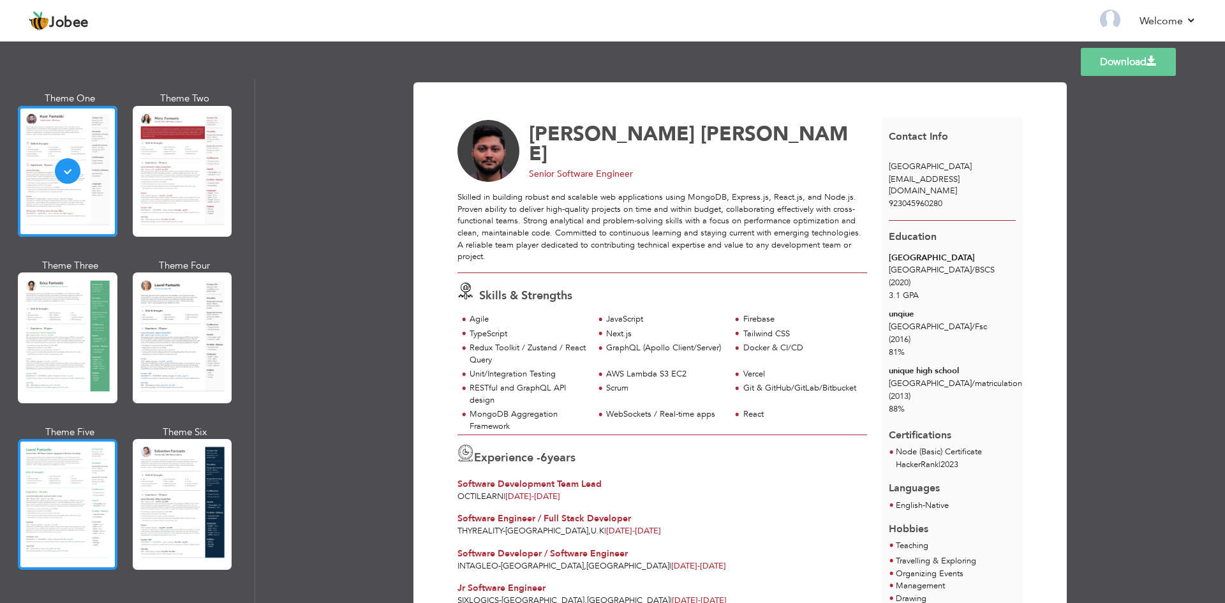
click at [64, 459] on div at bounding box center [68, 504] width 100 height 131
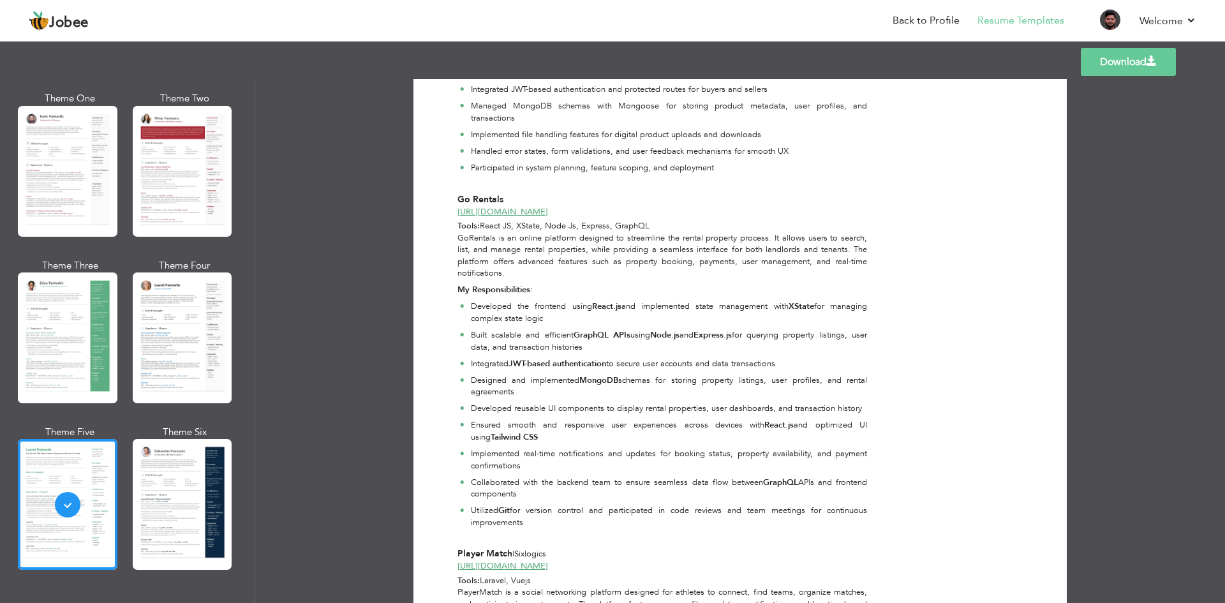
scroll to position [1978, 0]
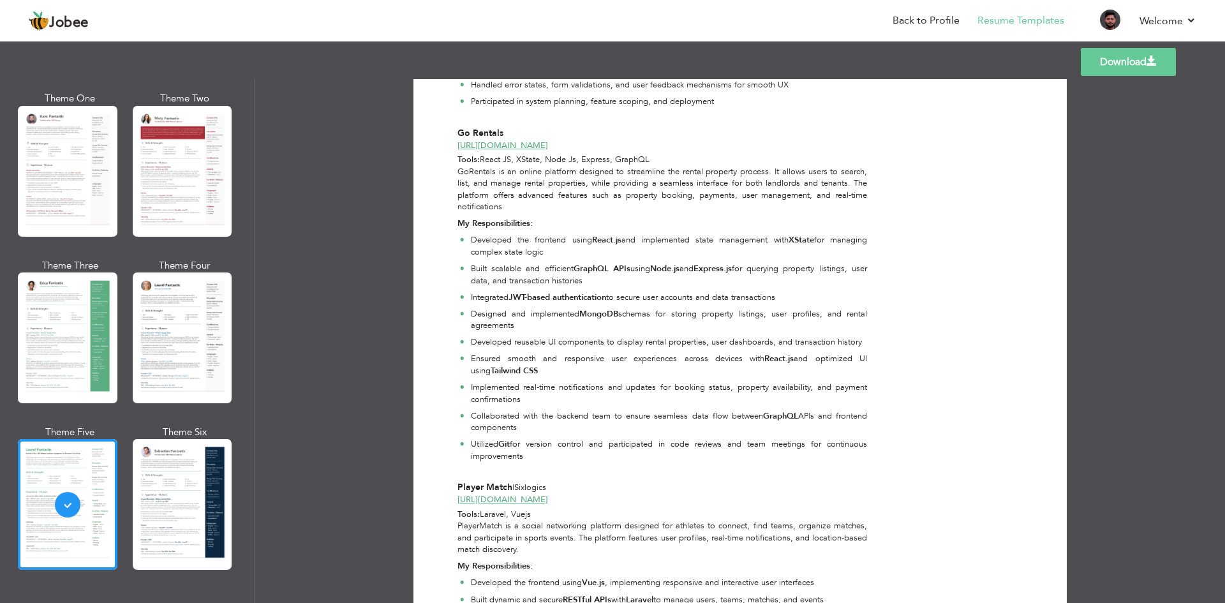
click at [1119, 65] on link "Download" at bounding box center [1128, 62] width 95 height 28
